Goal: Download file/media

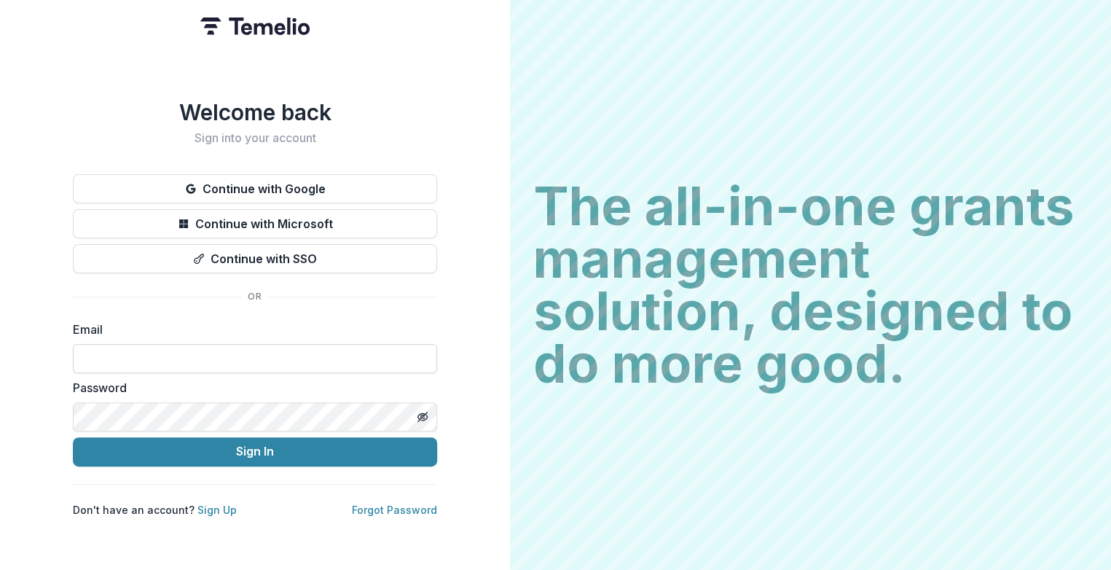
click at [117, 346] on input at bounding box center [255, 358] width 364 height 29
type input "**********"
click at [73, 437] on button "Sign In" at bounding box center [255, 451] width 364 height 29
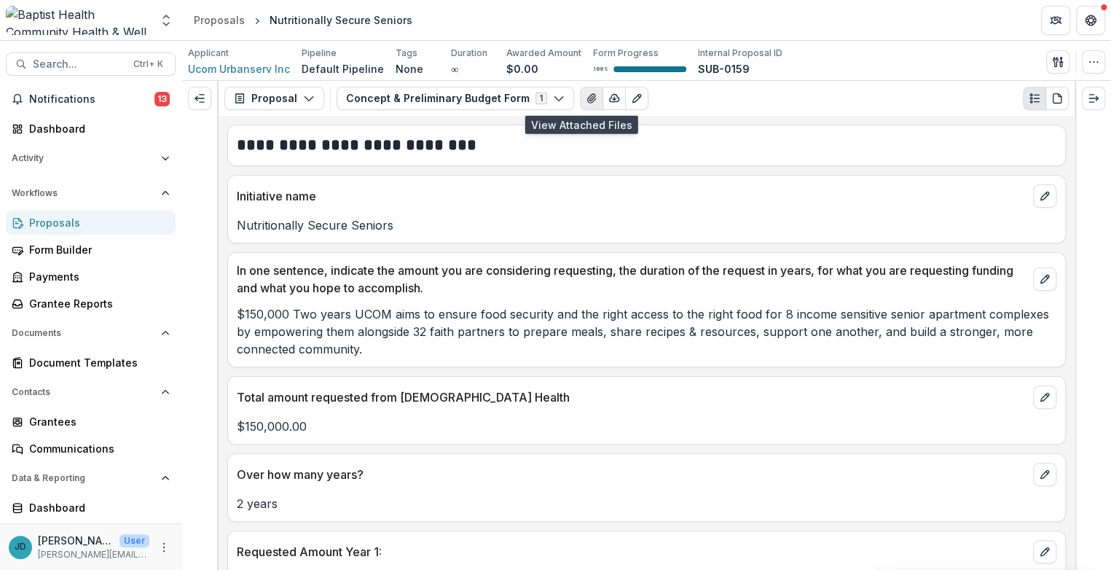
click at [586, 102] on icon "View Attached Files" at bounding box center [592, 98] width 12 height 12
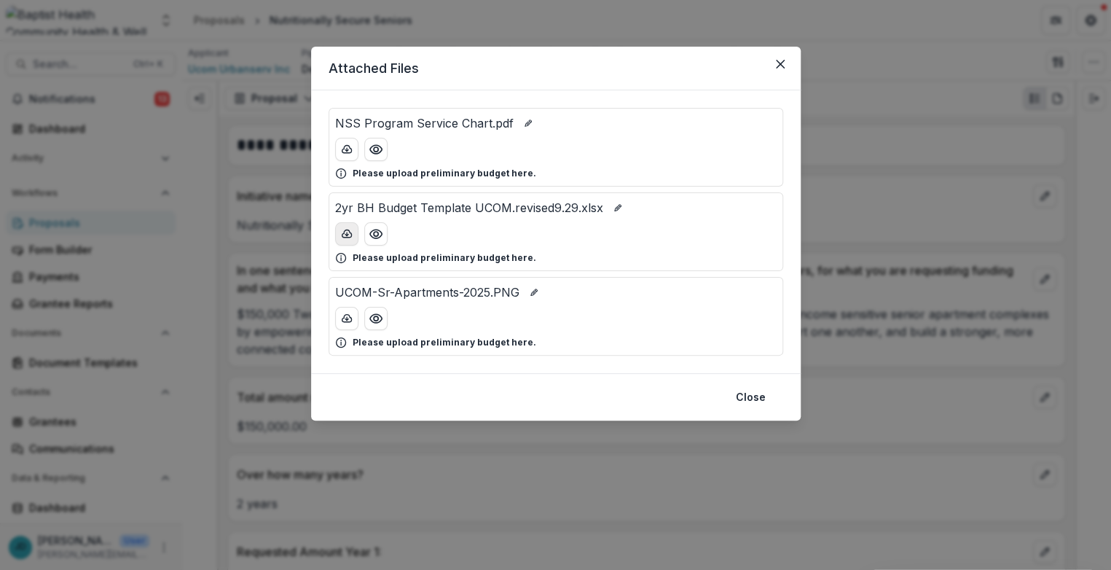
click at [347, 231] on icon "download-button" at bounding box center [347, 234] width 12 height 12
click at [779, 64] on icon "Close" at bounding box center [779, 64] width 9 height 9
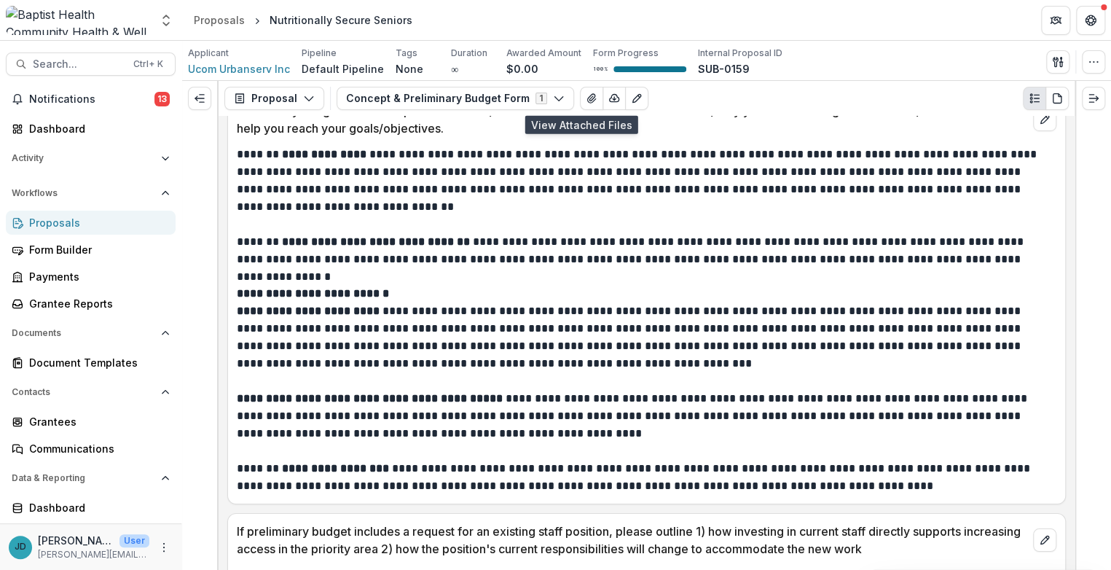
scroll to position [2636, 0]
